Goal: Task Accomplishment & Management: Complete application form

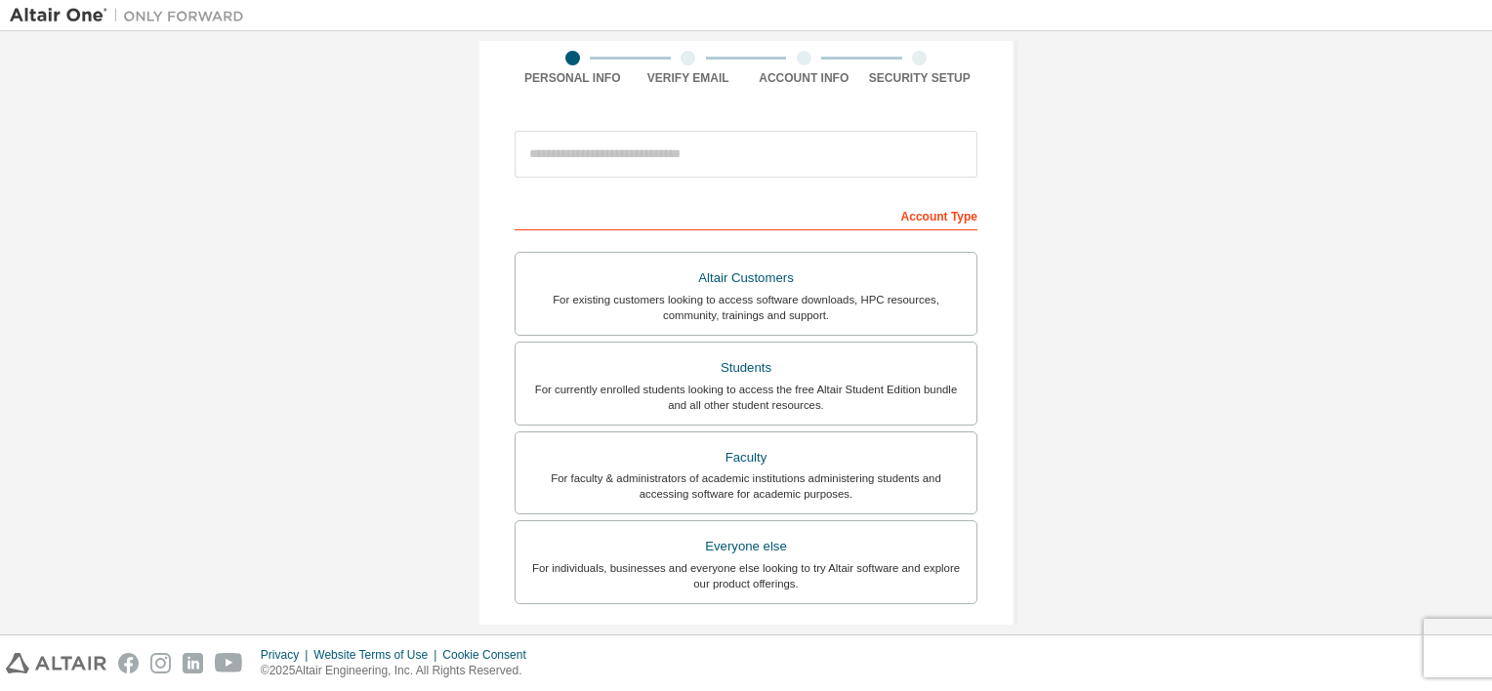
scroll to position [152, 0]
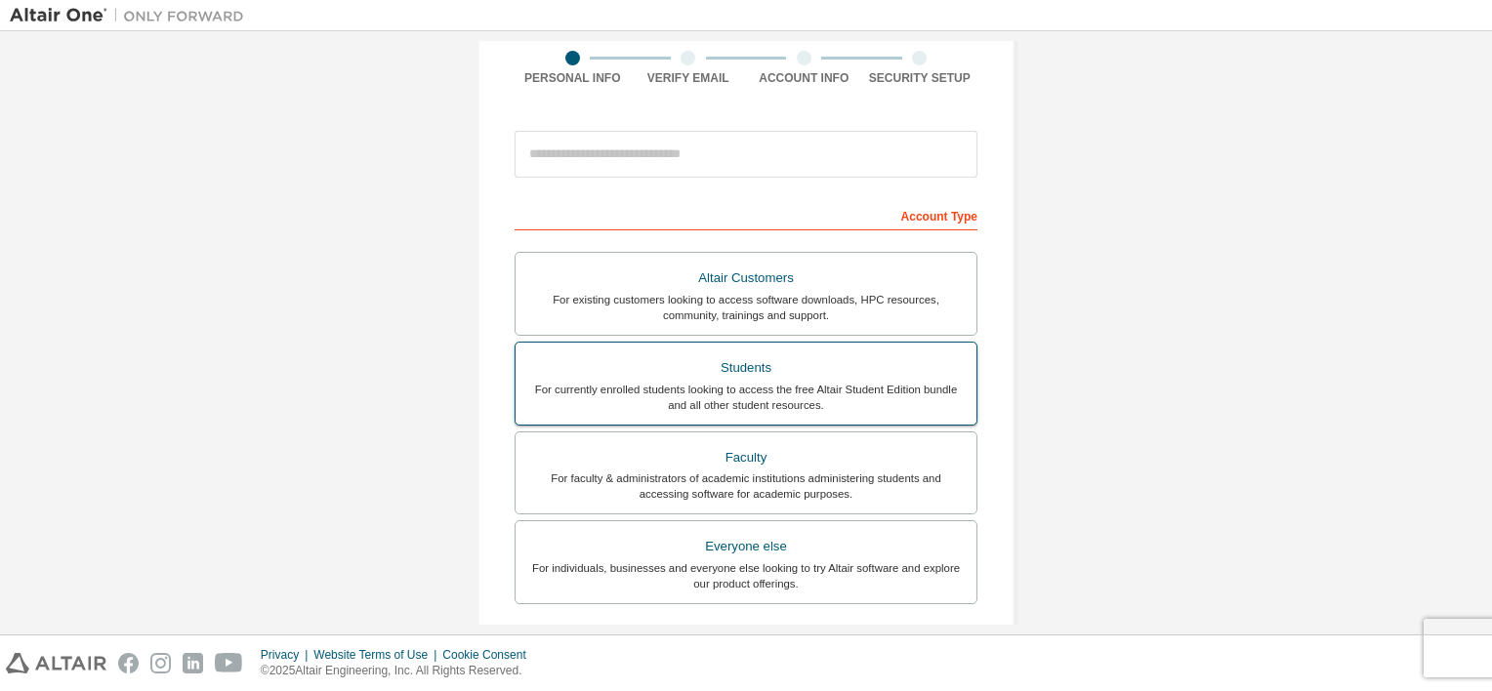
click at [680, 376] on div "Students" at bounding box center [745, 367] width 437 height 27
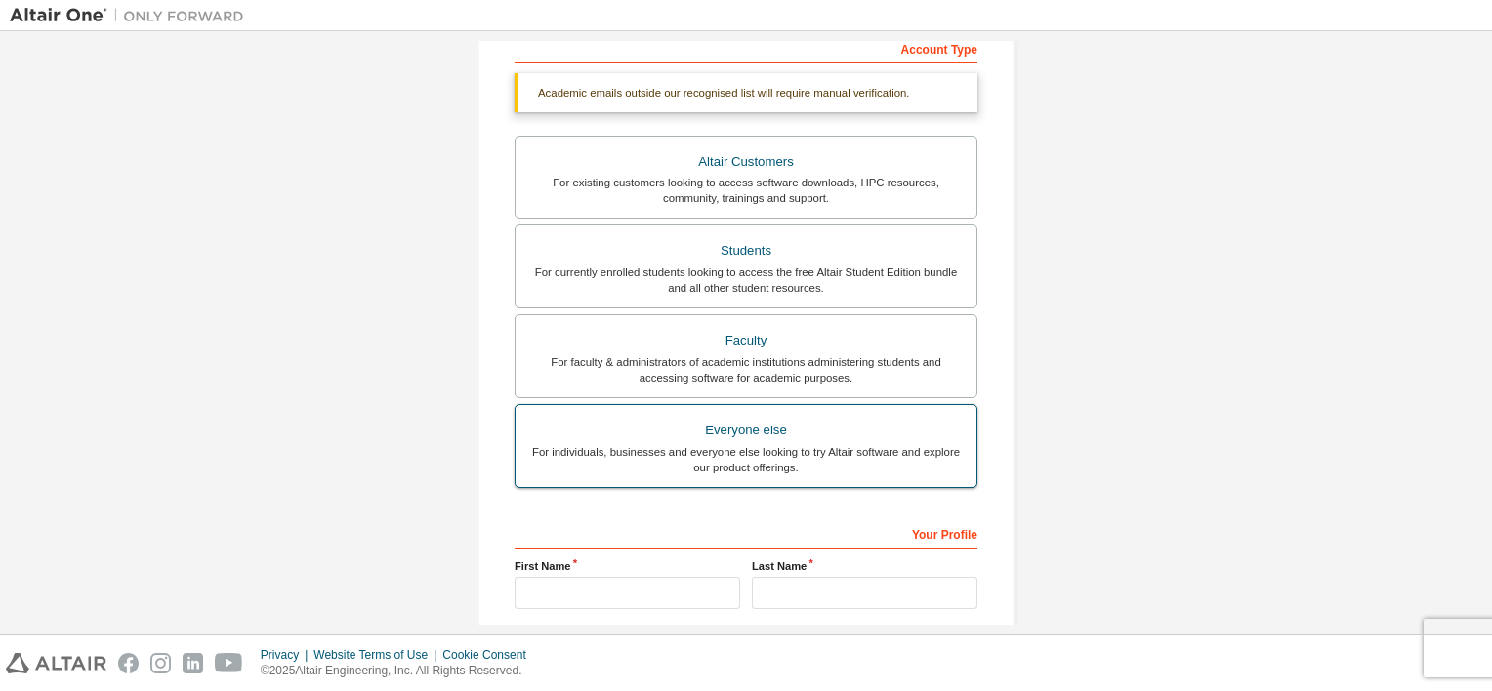
scroll to position [496, 0]
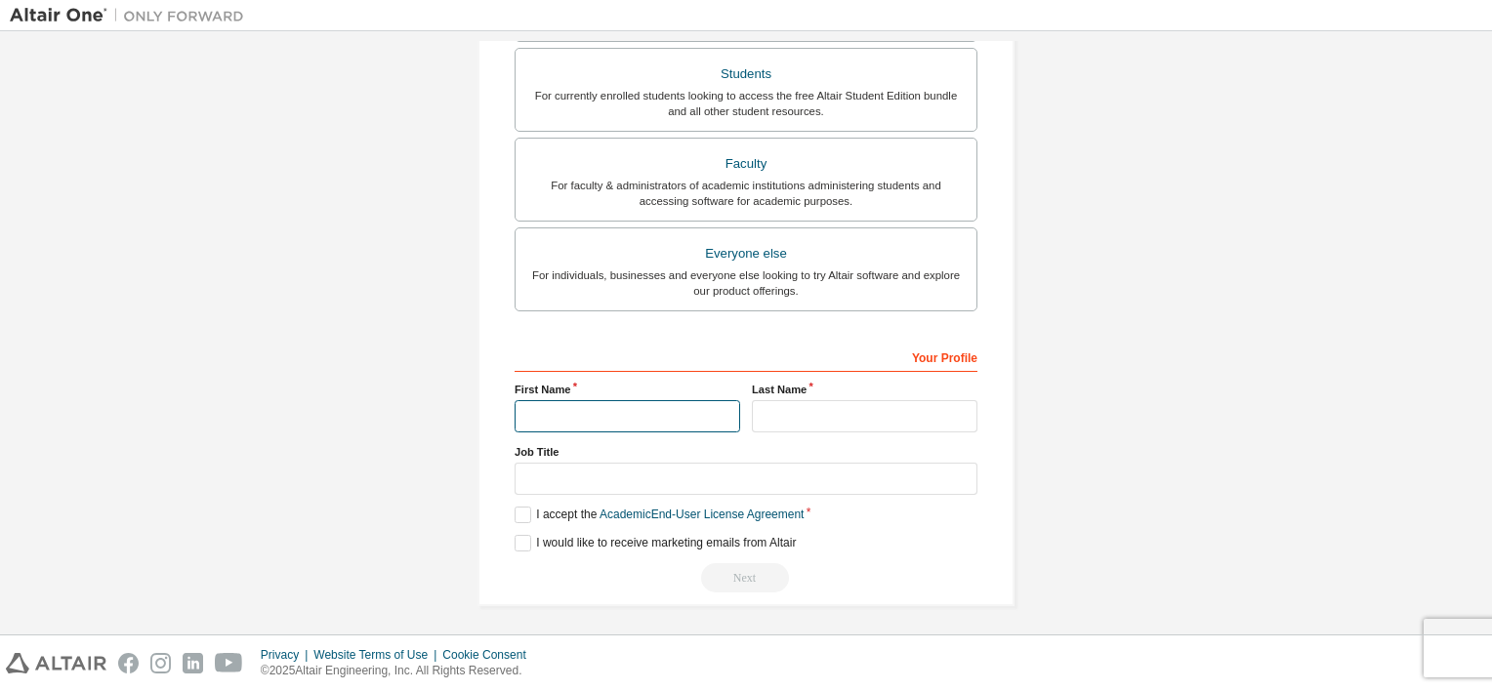
click at [687, 422] on input "text" at bounding box center [626, 416] width 225 height 32
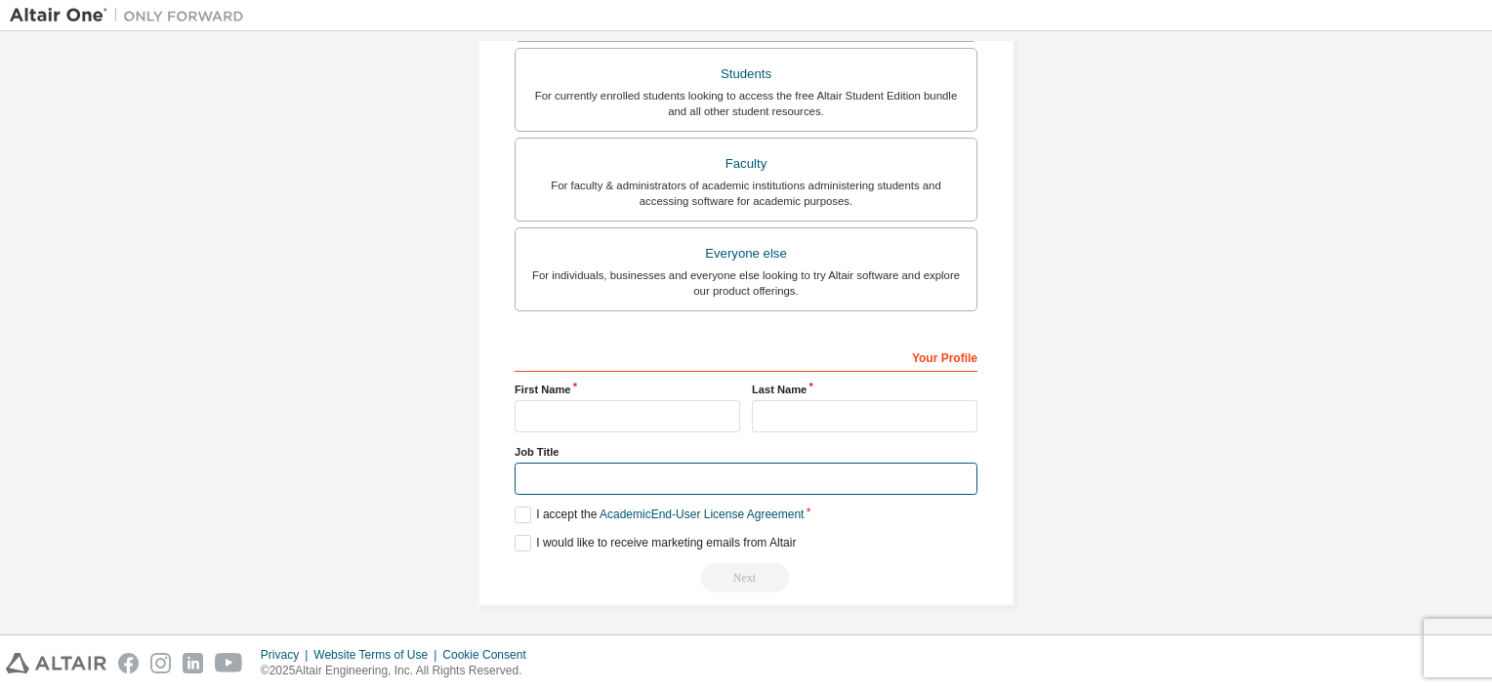
click at [666, 463] on input "text" at bounding box center [745, 479] width 463 height 32
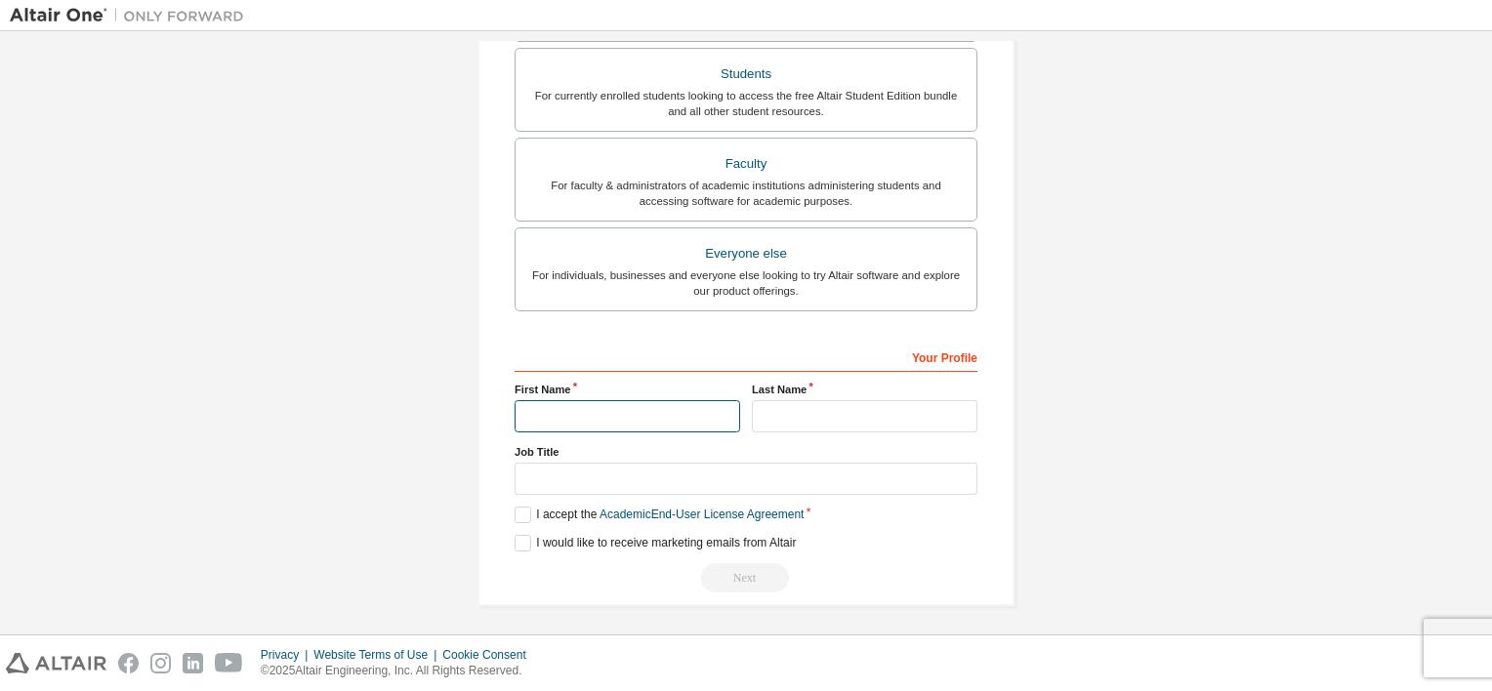
click at [673, 408] on input "text" at bounding box center [626, 416] width 225 height 32
type input "***"
click at [779, 400] on input "text" at bounding box center [864, 416] width 225 height 32
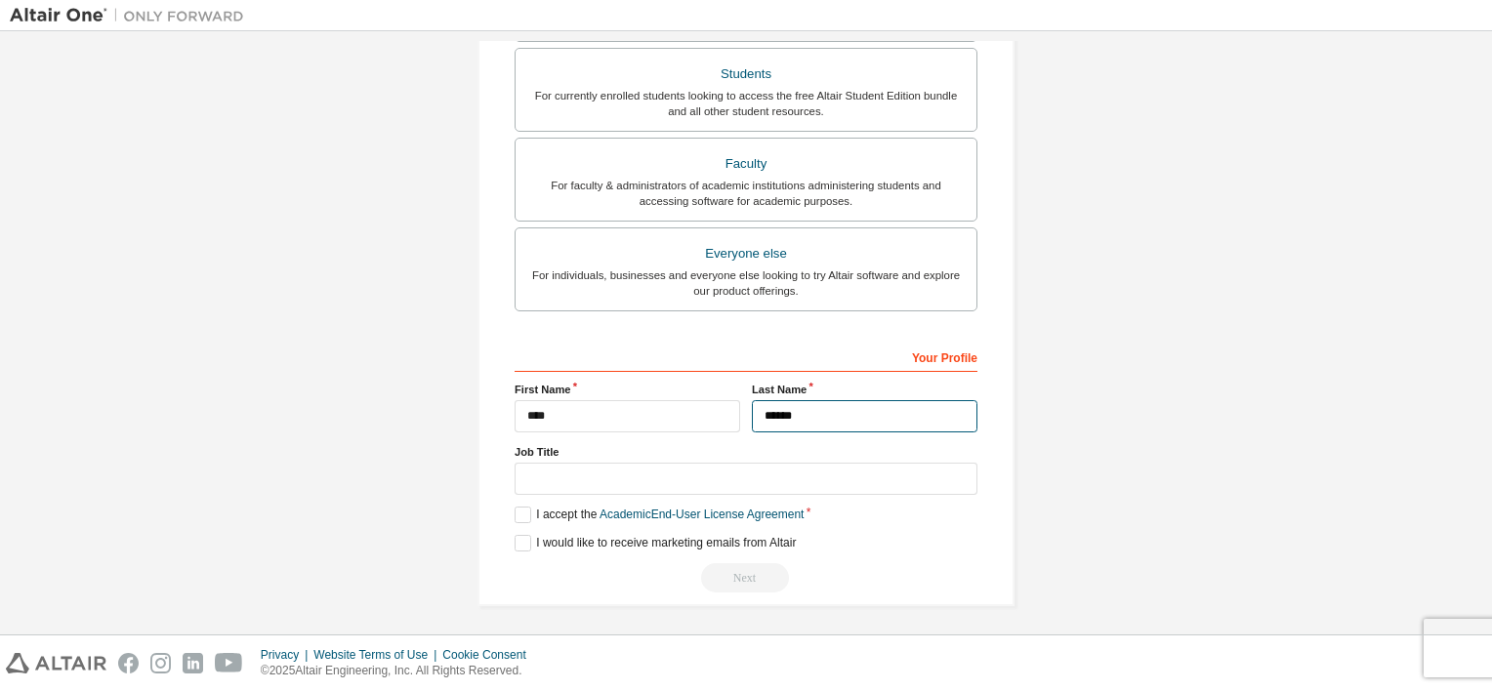
type input "******"
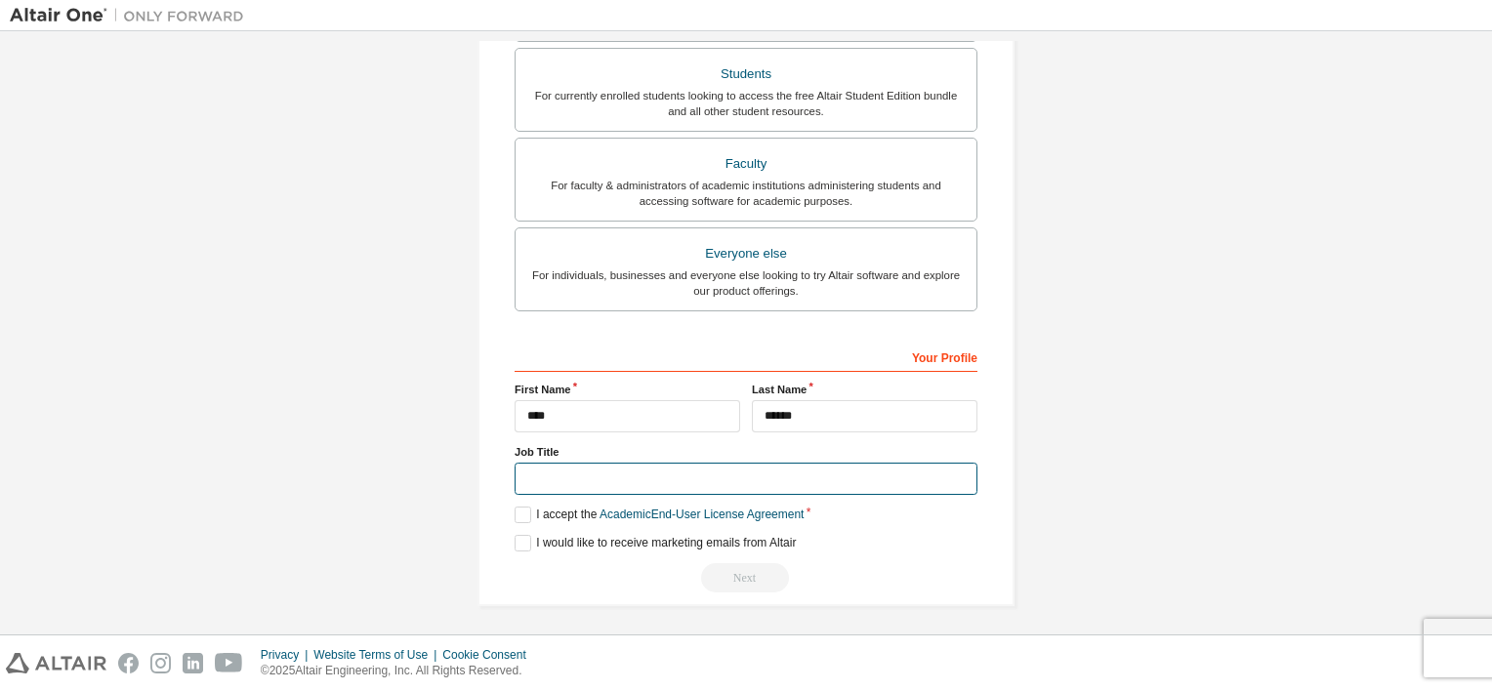
click at [751, 465] on input "text" at bounding box center [745, 479] width 463 height 32
click at [519, 507] on label "I accept the Academic End-User License Agreement" at bounding box center [658, 515] width 289 height 17
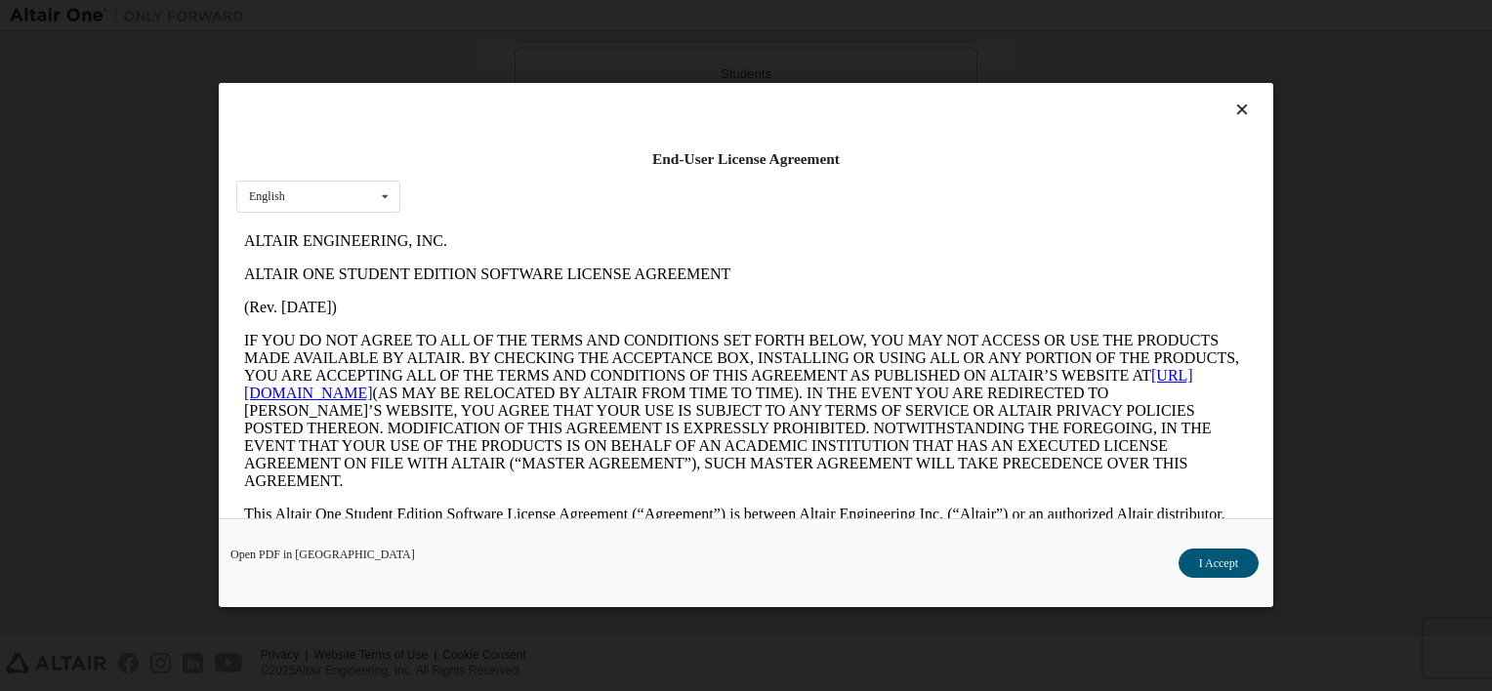
scroll to position [0, 0]
click at [1200, 551] on button "I Accept" at bounding box center [1218, 564] width 80 height 29
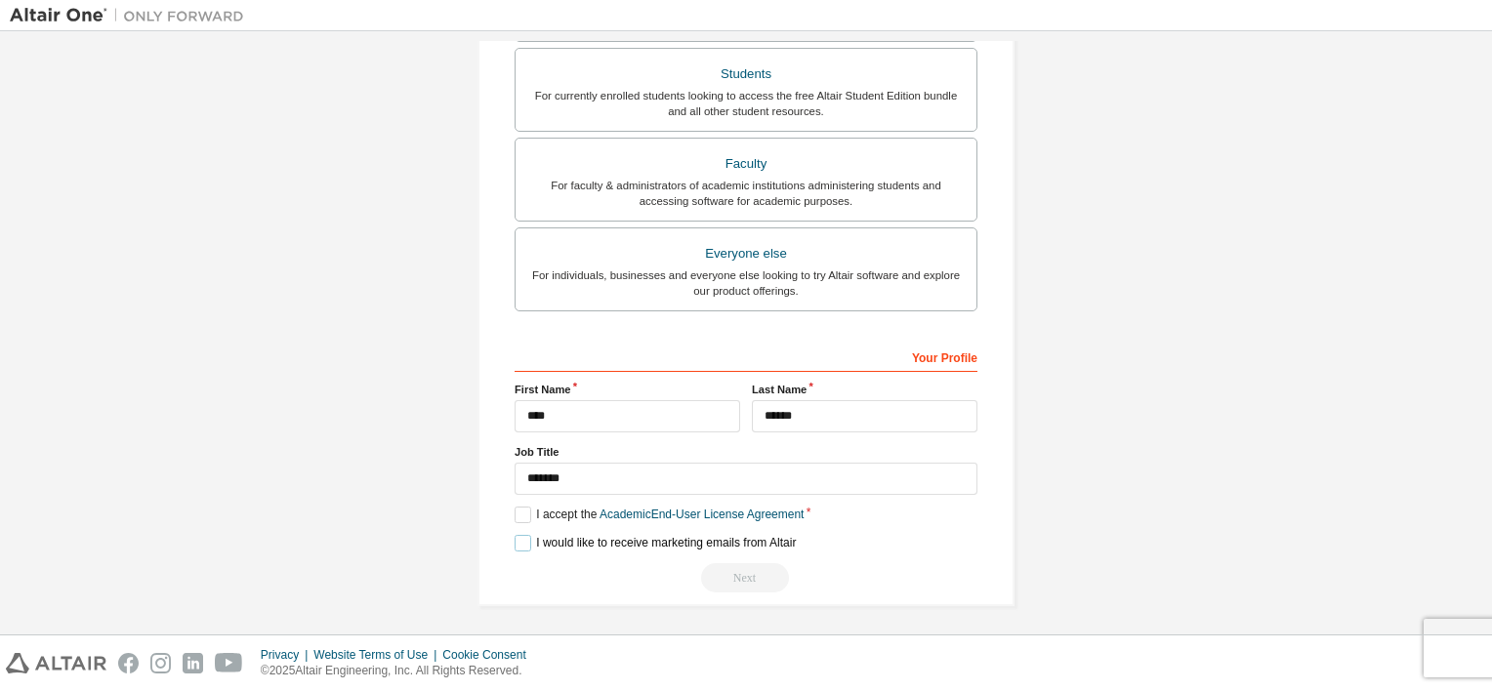
click at [515, 538] on label "I would like to receive marketing emails from Altair" at bounding box center [654, 543] width 281 height 17
click at [935, 363] on div "Your Profile" at bounding box center [745, 356] width 463 height 31
click at [936, 359] on div "Your Profile" at bounding box center [745, 356] width 463 height 31
click at [601, 472] on input "*******" at bounding box center [745, 479] width 463 height 32
type input "*"
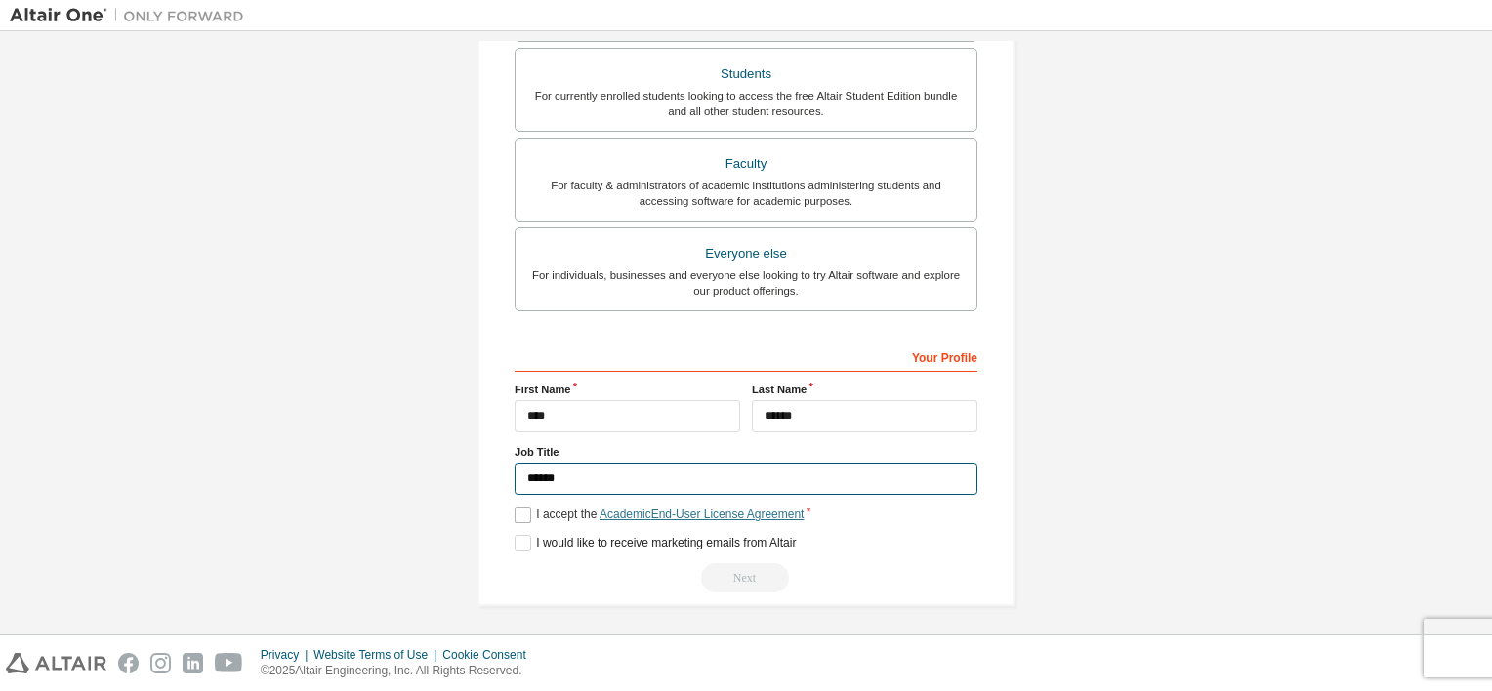
type input "*******"
click at [1183, 387] on div "Create an Altair One Account For Free Trials, Licenses, Downloads, Learning & D…" at bounding box center [746, 87] width 1472 height 1085
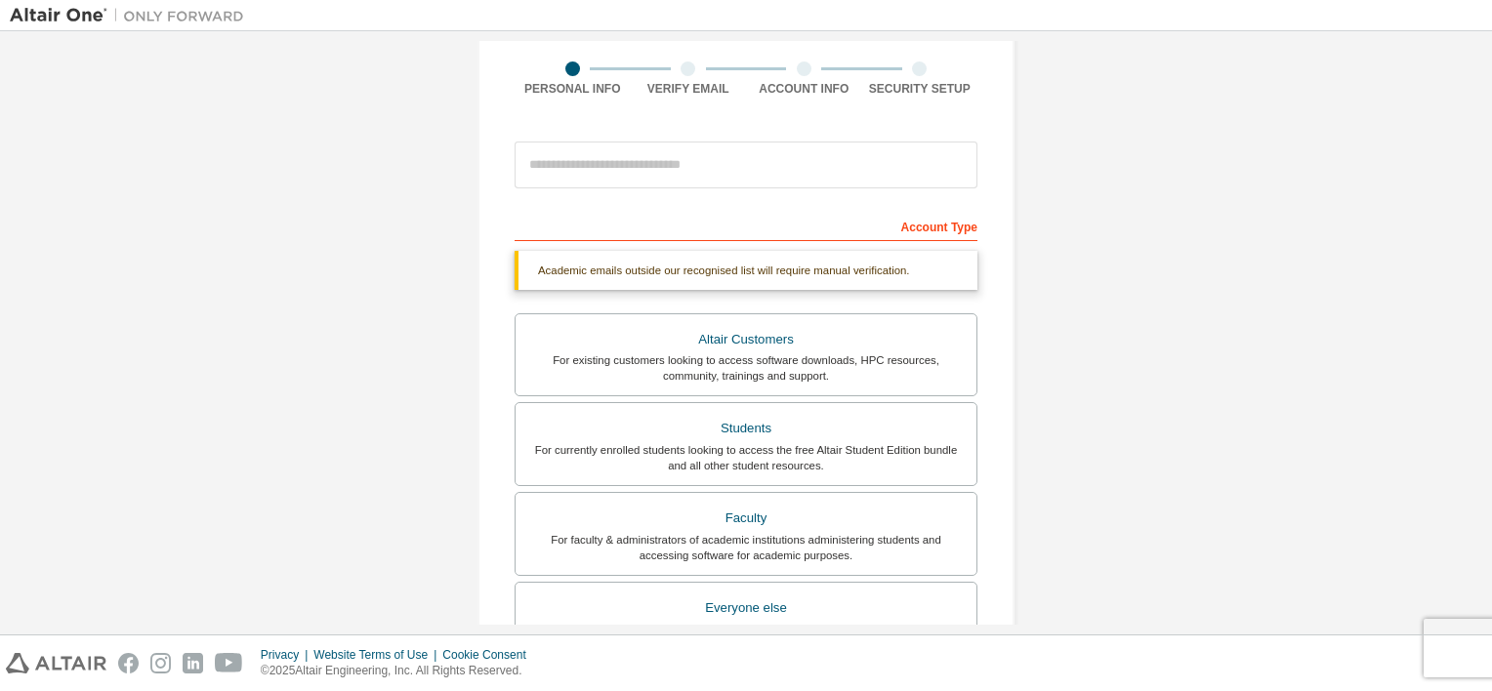
scroll to position [140, 0]
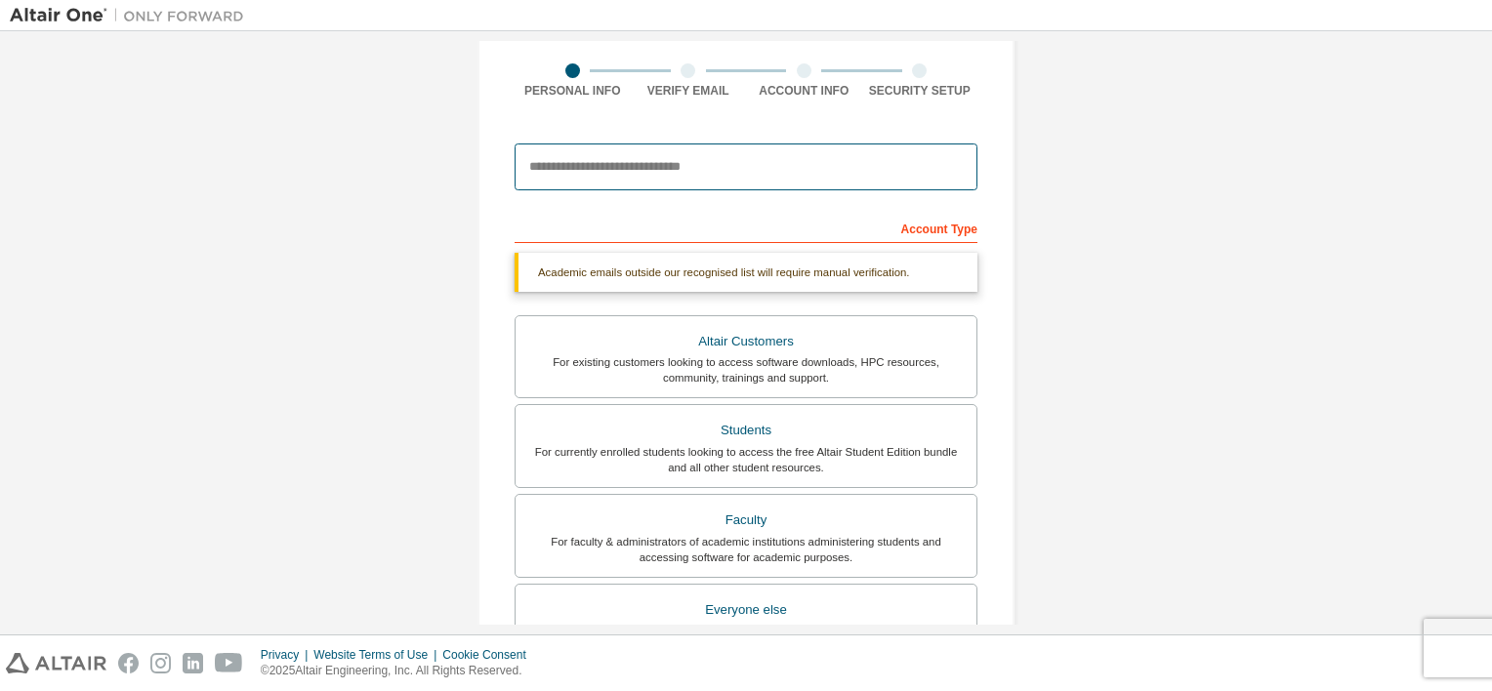
click at [758, 179] on input "email" at bounding box center [745, 166] width 463 height 47
type input "**********"
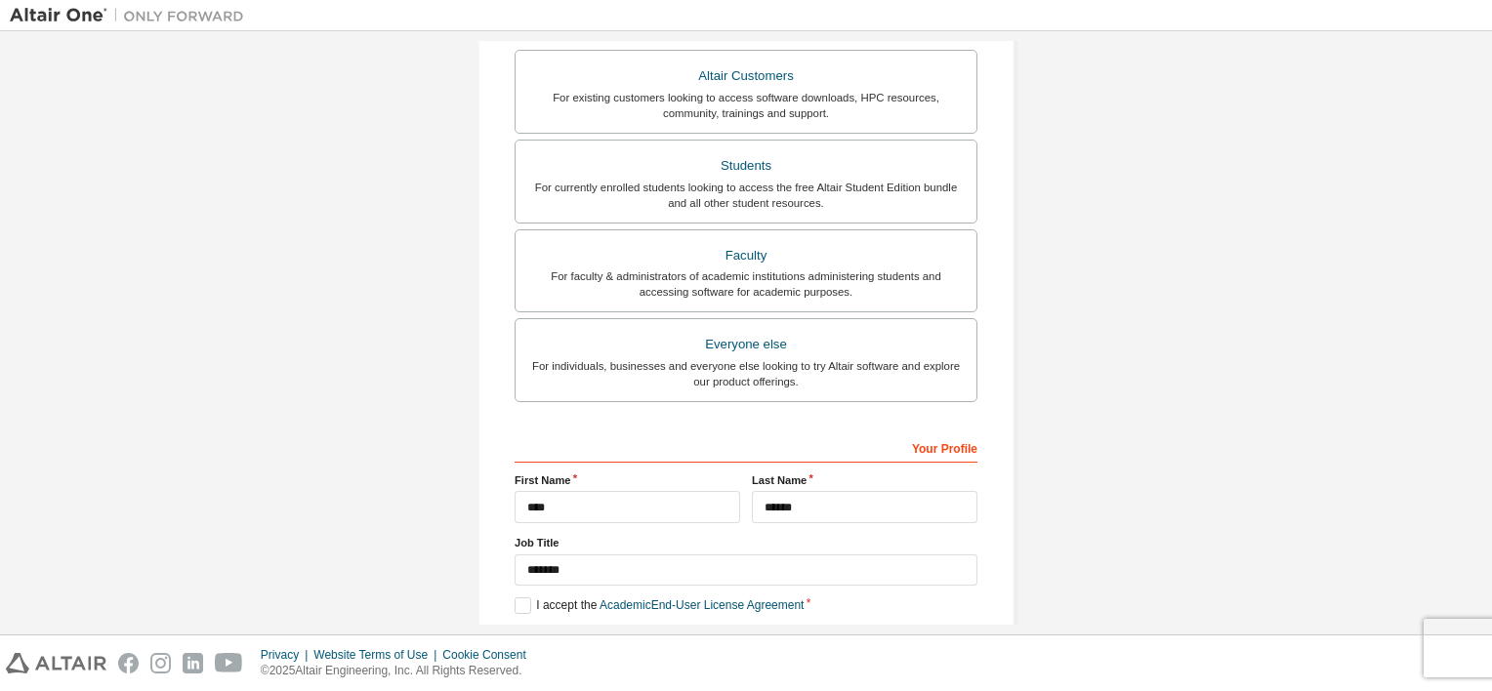
scroll to position [445, 0]
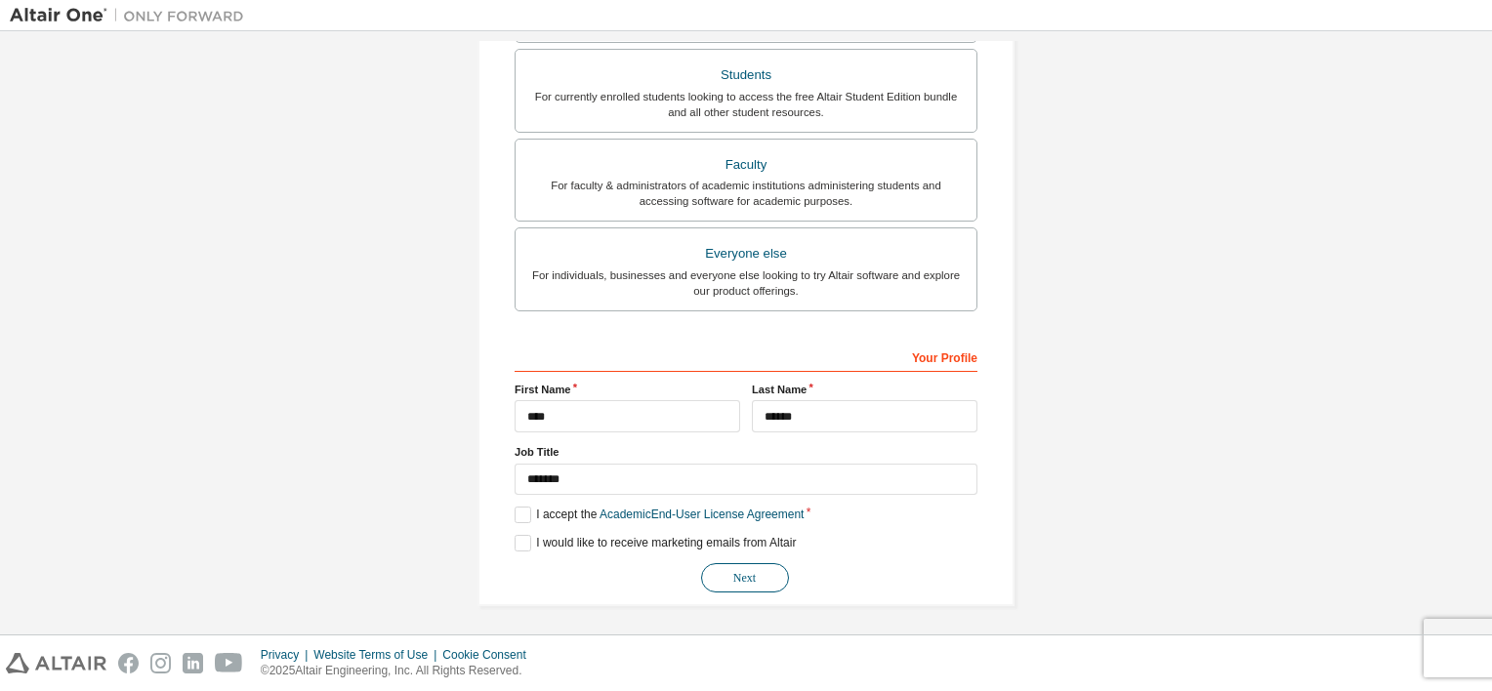
click at [726, 577] on button "Next" at bounding box center [745, 577] width 88 height 29
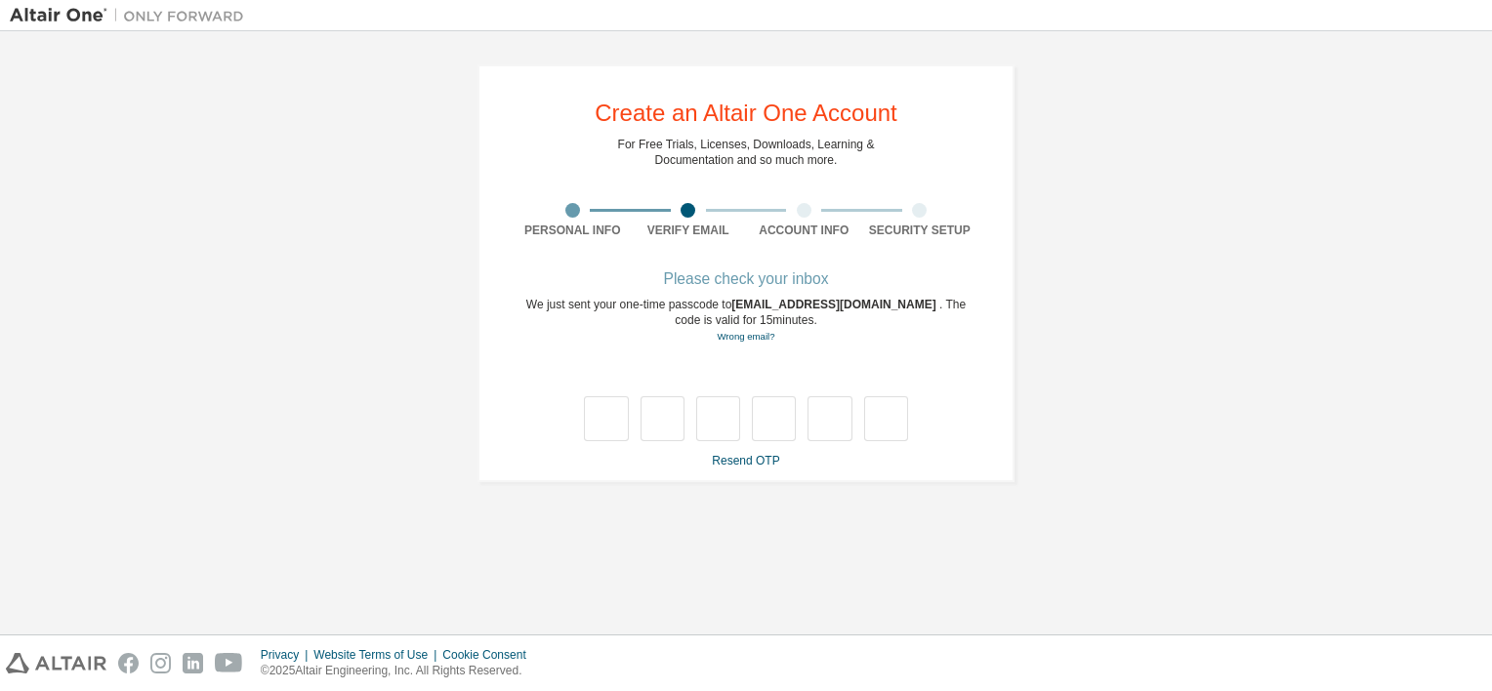
type input "*"
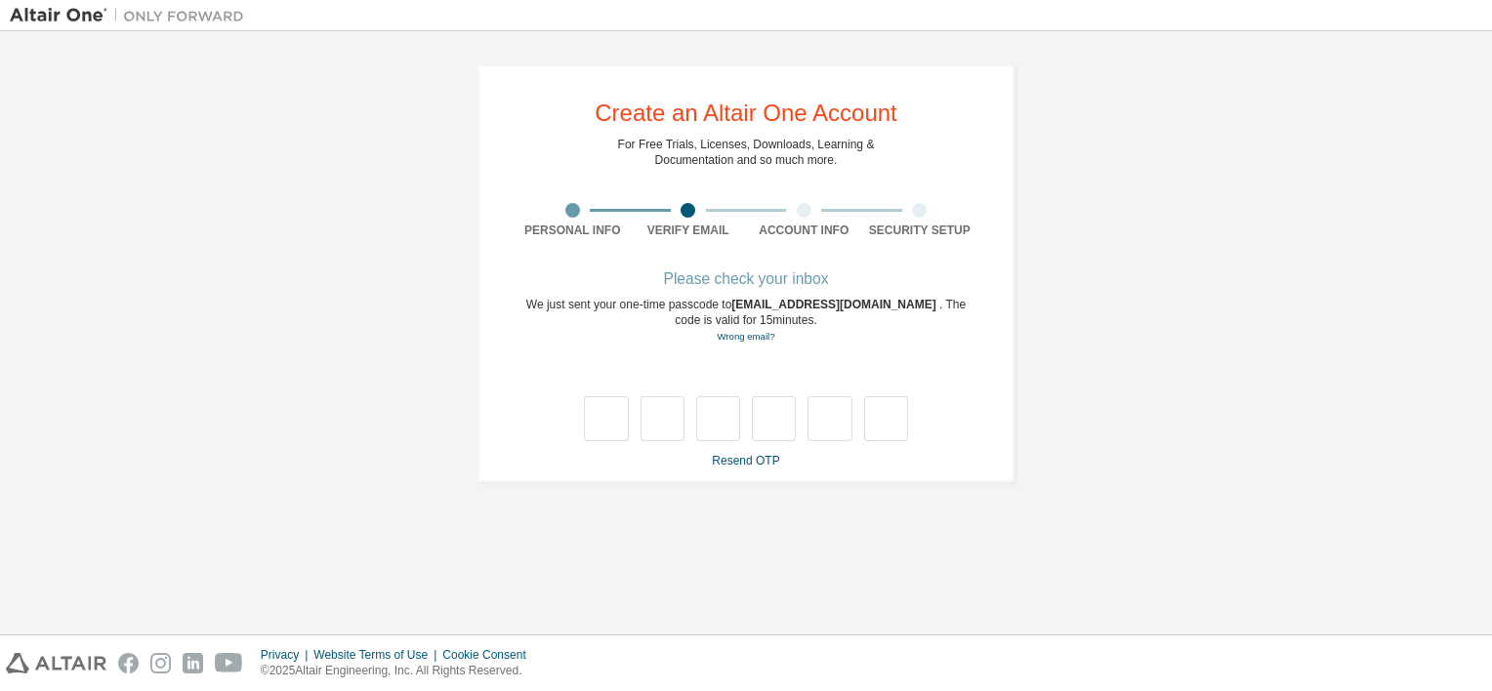
type input "*"
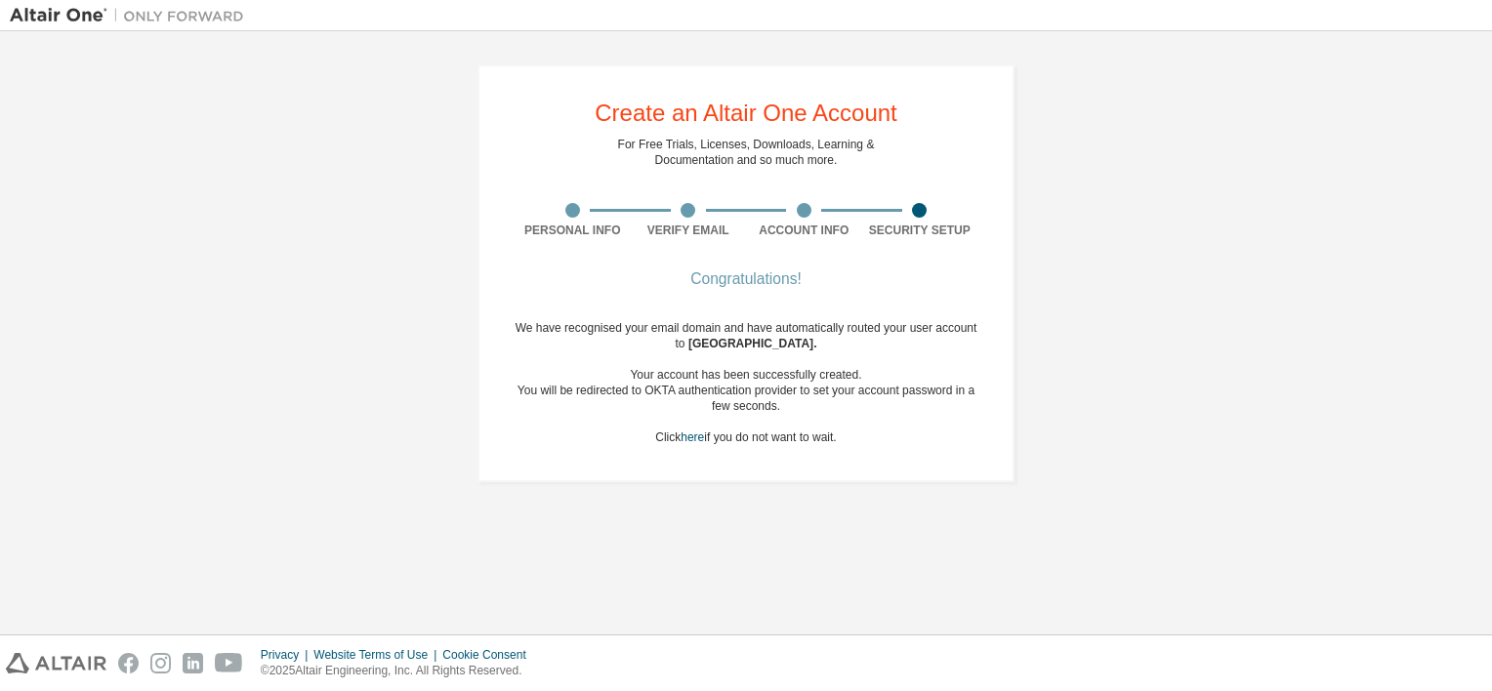
click at [700, 445] on div "Congratulations! We have recognised your email domain and have automatically ro…" at bounding box center [745, 370] width 463 height 195
click at [698, 433] on link "here" at bounding box center [691, 437] width 23 height 14
